Goal: Navigation & Orientation: Go to known website

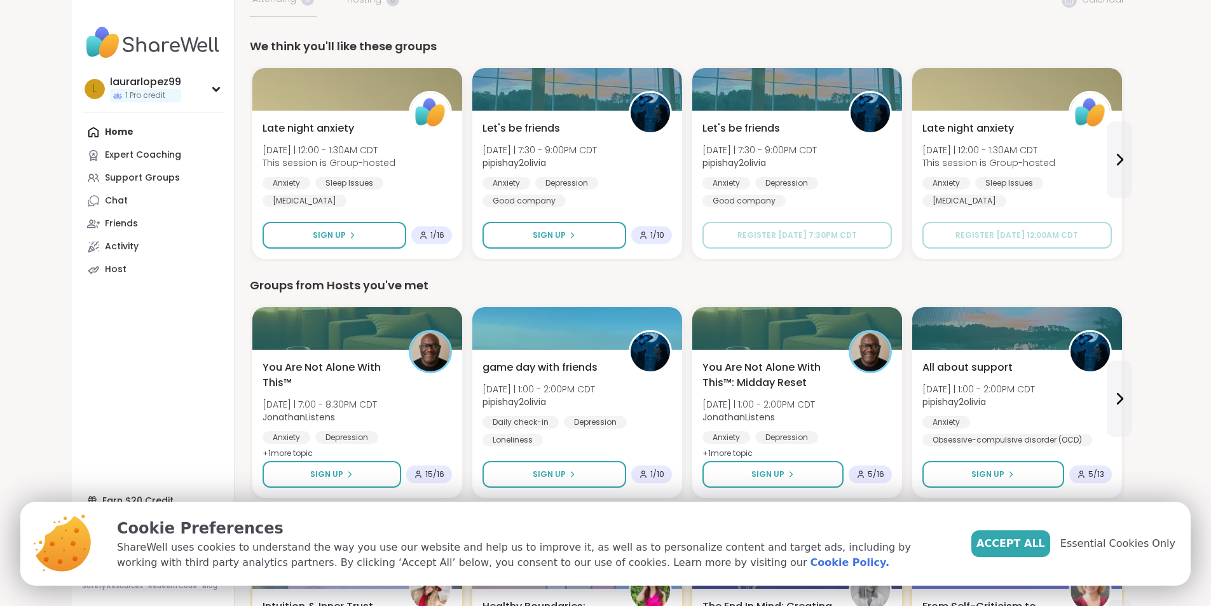
scroll to position [36, 0]
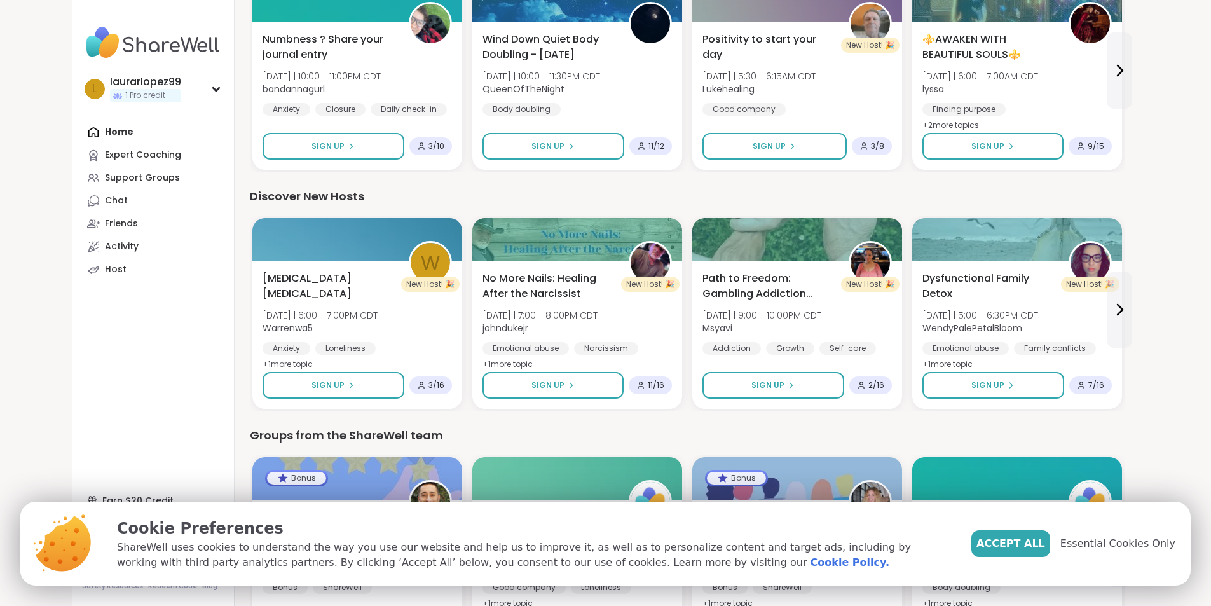
scroll to position [1244, 0]
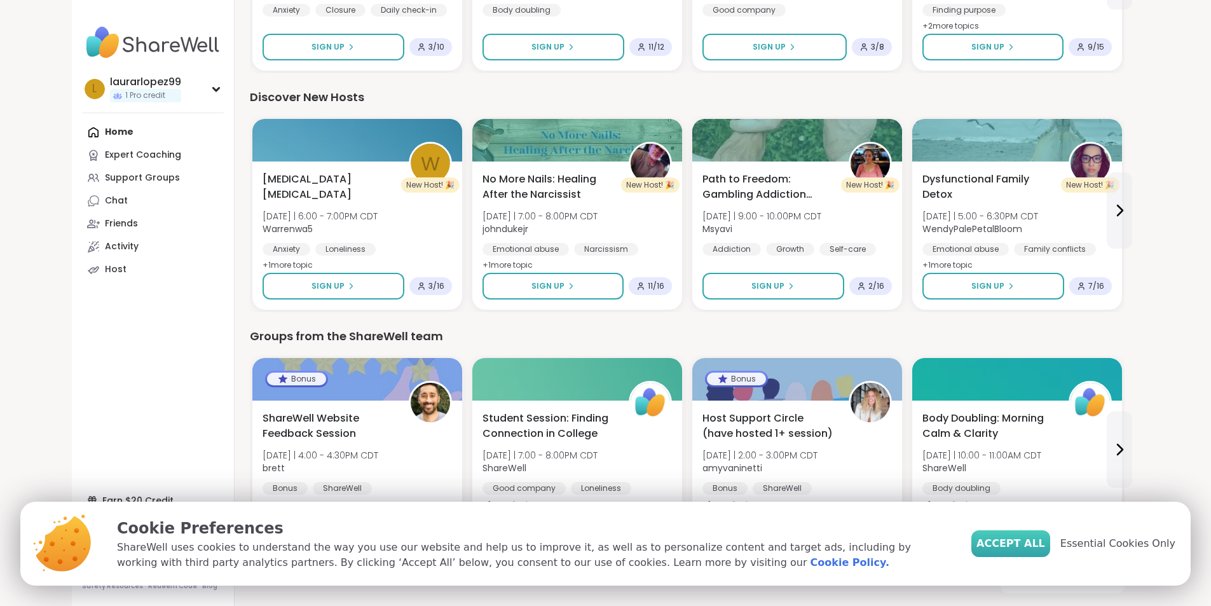
click at [1041, 549] on span "Accept All" at bounding box center [1011, 543] width 69 height 15
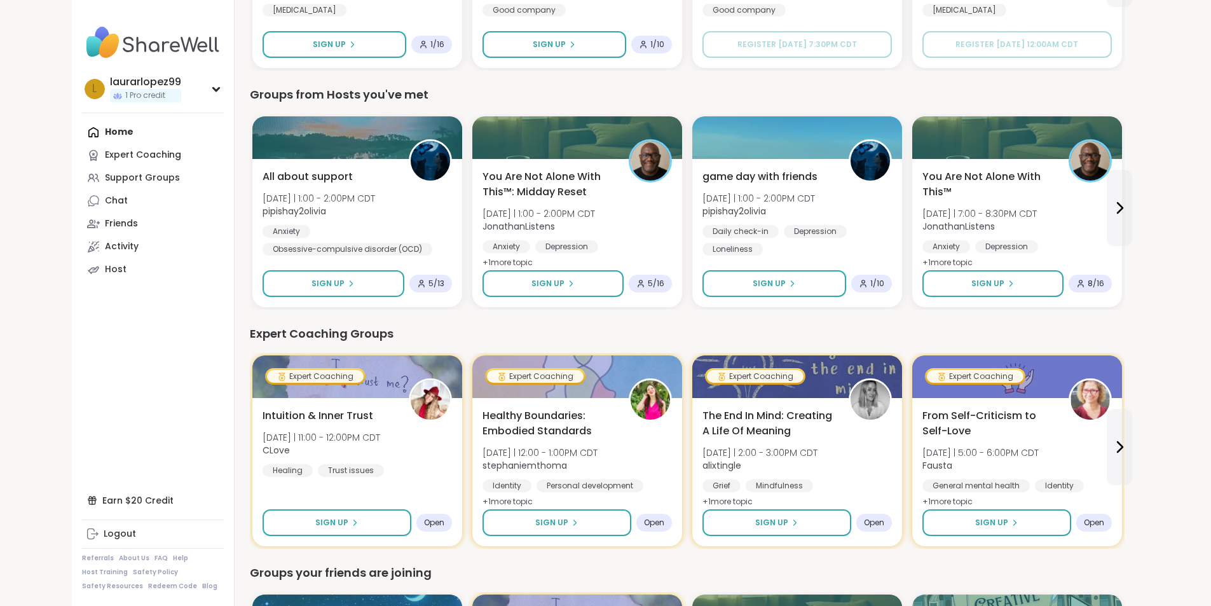
scroll to position [0, 0]
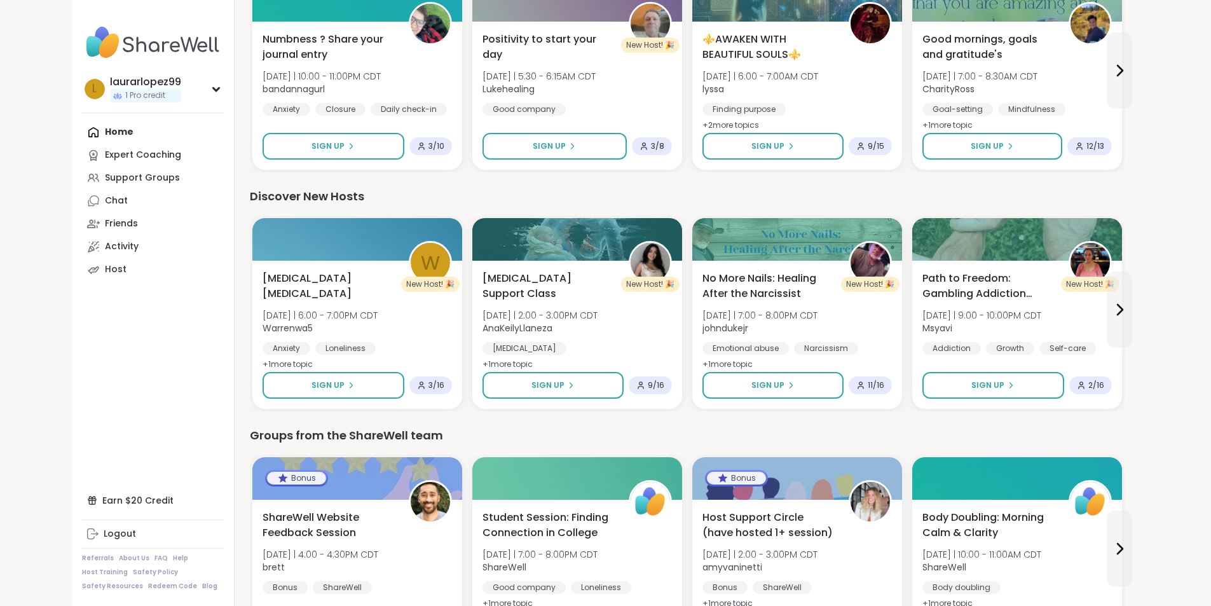
scroll to position [1244, 0]
